Goal: Task Accomplishment & Management: Manage account settings

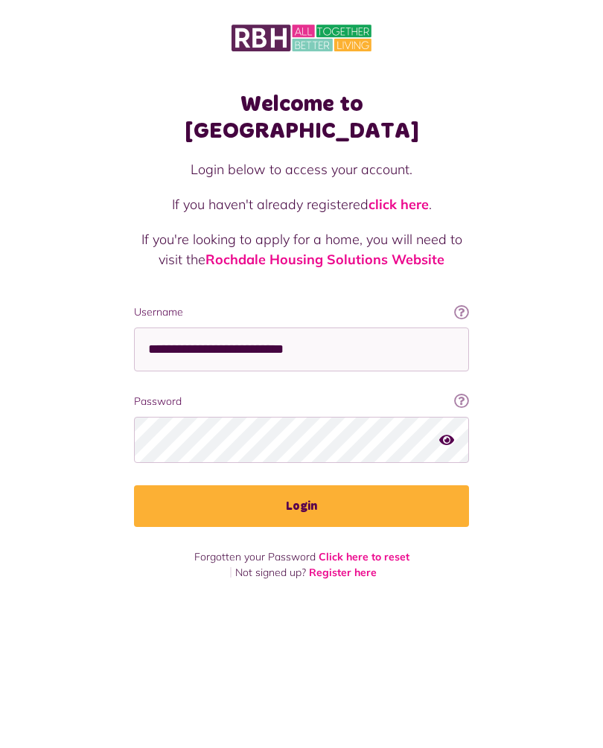
click at [323, 485] on button "Login" at bounding box center [301, 506] width 335 height 42
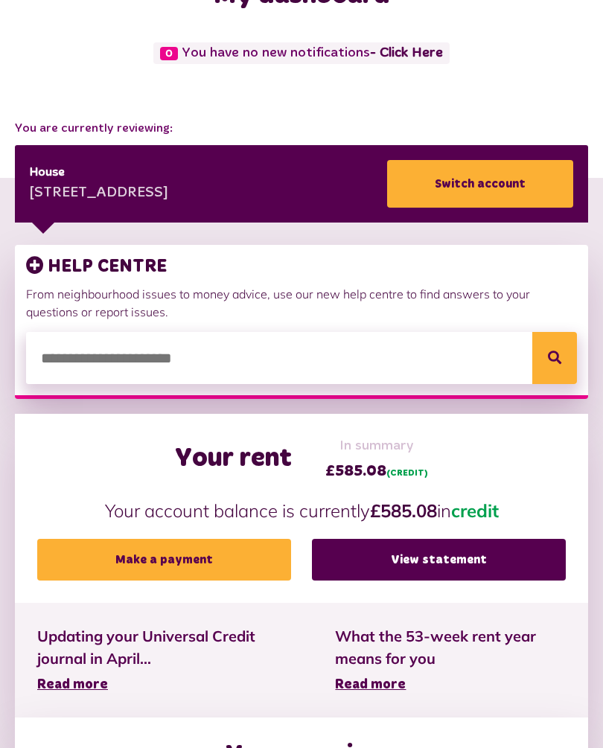
scroll to position [112, 0]
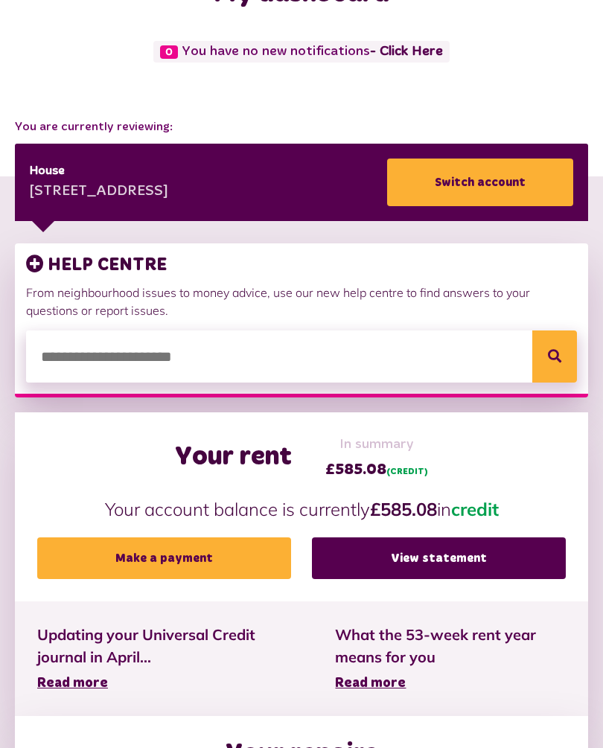
click at [443, 556] on link "View statement" at bounding box center [439, 558] width 254 height 42
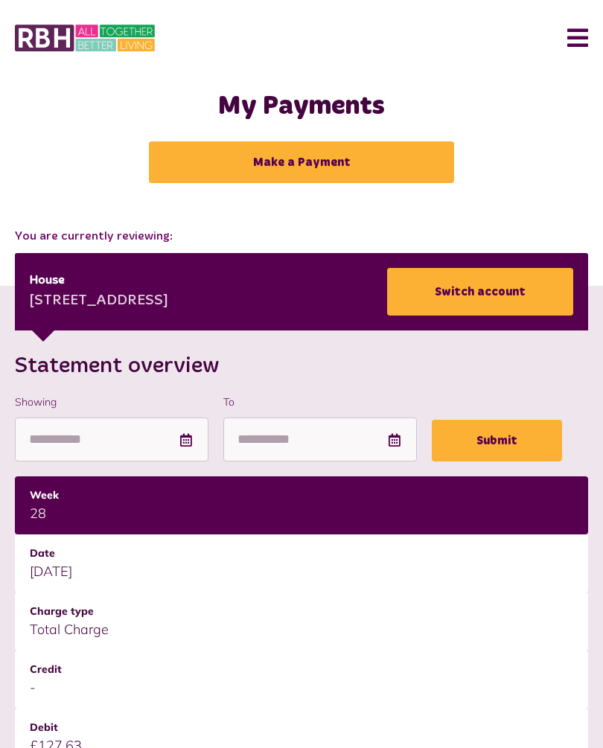
click at [586, 34] on button "Menu" at bounding box center [572, 38] width 32 height 46
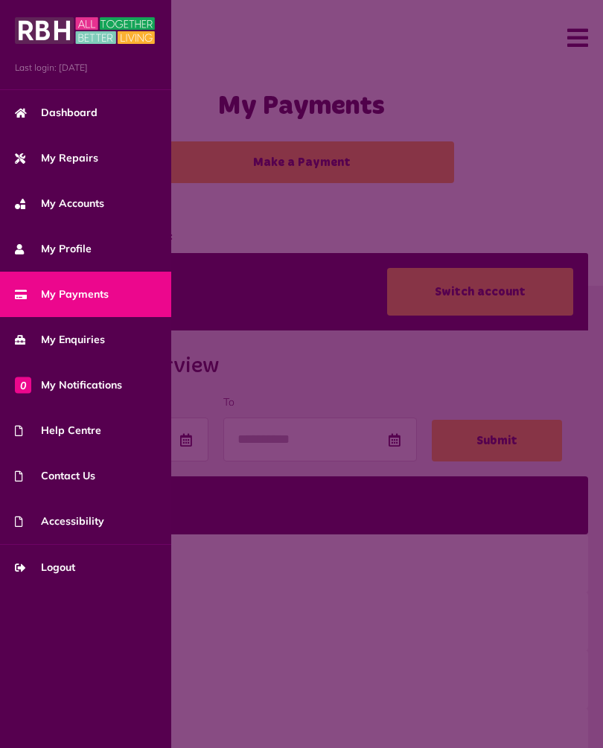
click at [89, 161] on span "My Repairs" at bounding box center [56, 158] width 83 height 16
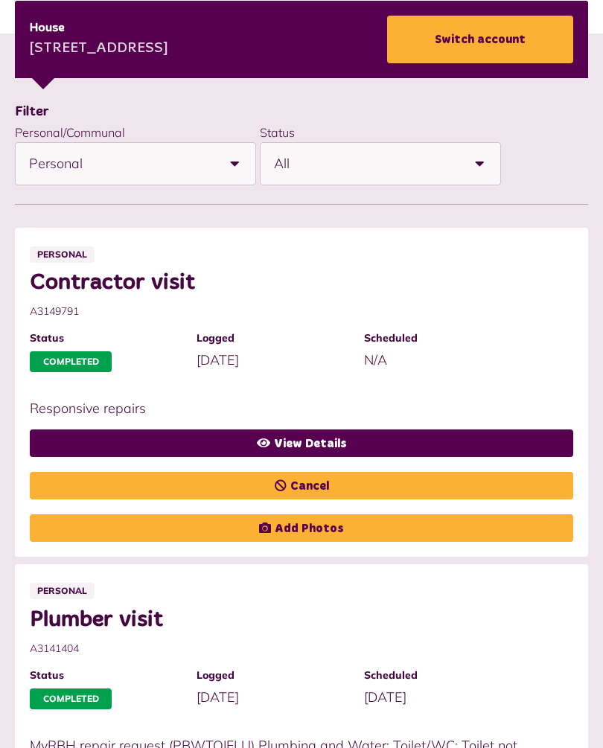
scroll to position [237, 0]
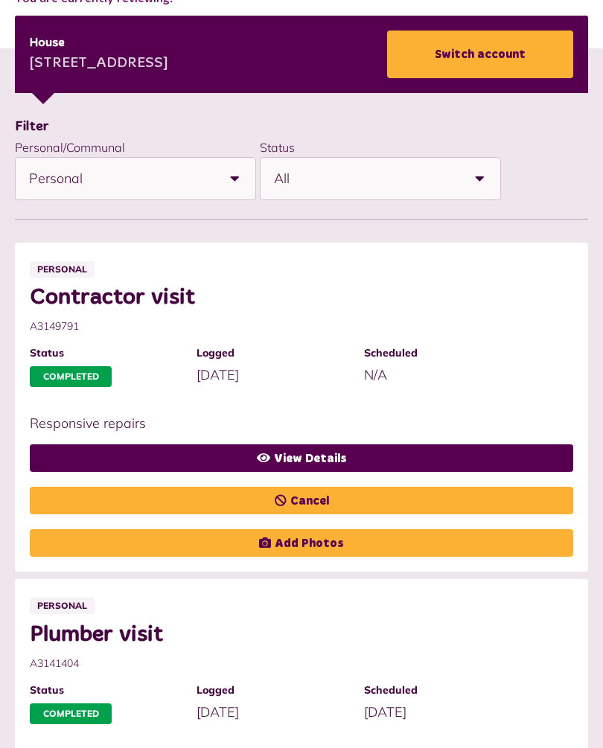
click at [333, 448] on link "View Details" at bounding box center [301, 458] width 543 height 28
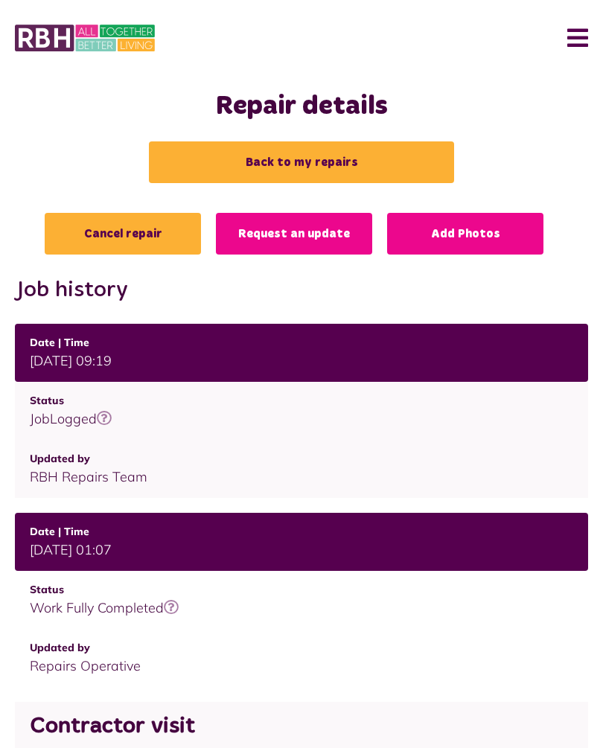
click at [581, 41] on button "Menu" at bounding box center [572, 38] width 32 height 46
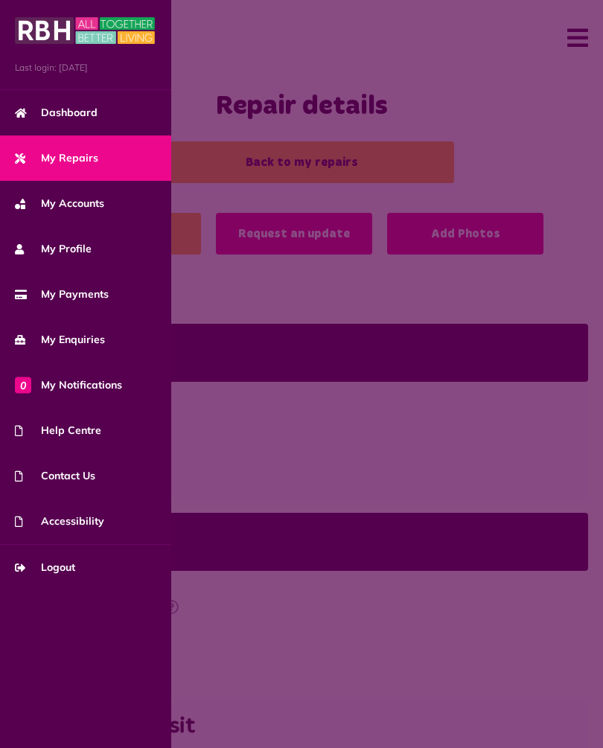
click at [71, 572] on span "Logout" at bounding box center [45, 568] width 60 height 16
